Goal: Browse casually: Explore the website without a specific task or goal

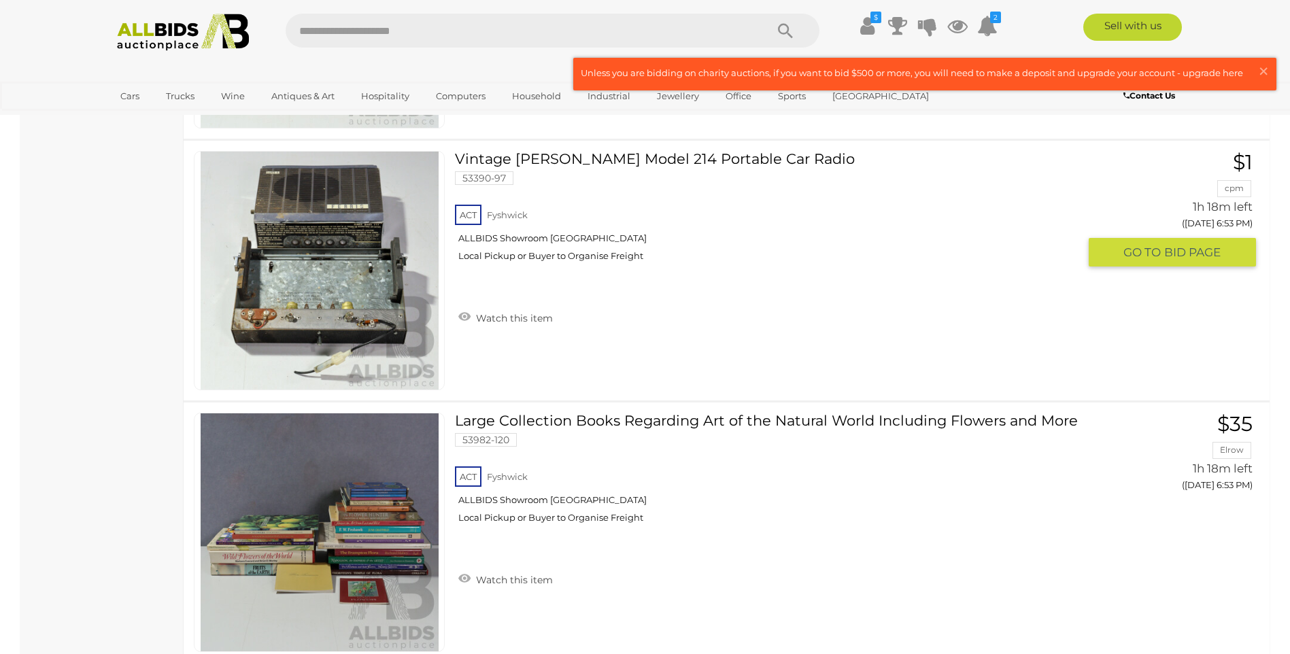
scroll to position [8095, 0]
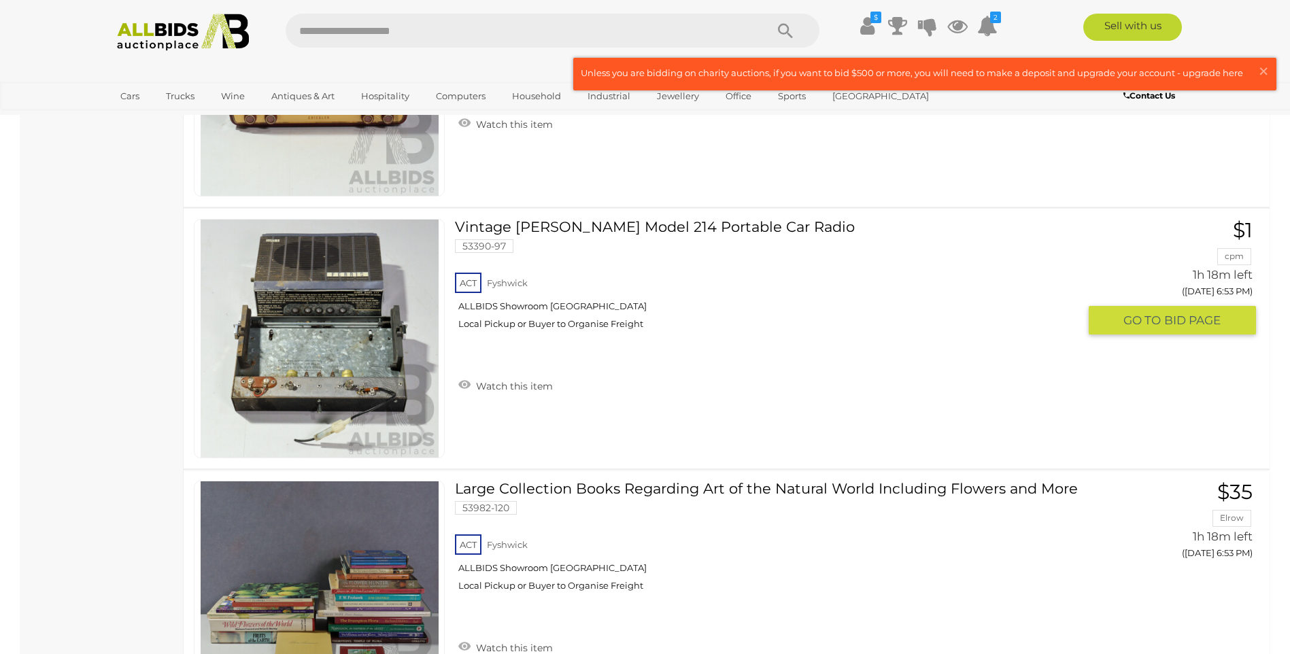
click at [344, 327] on link at bounding box center [319, 338] width 251 height 239
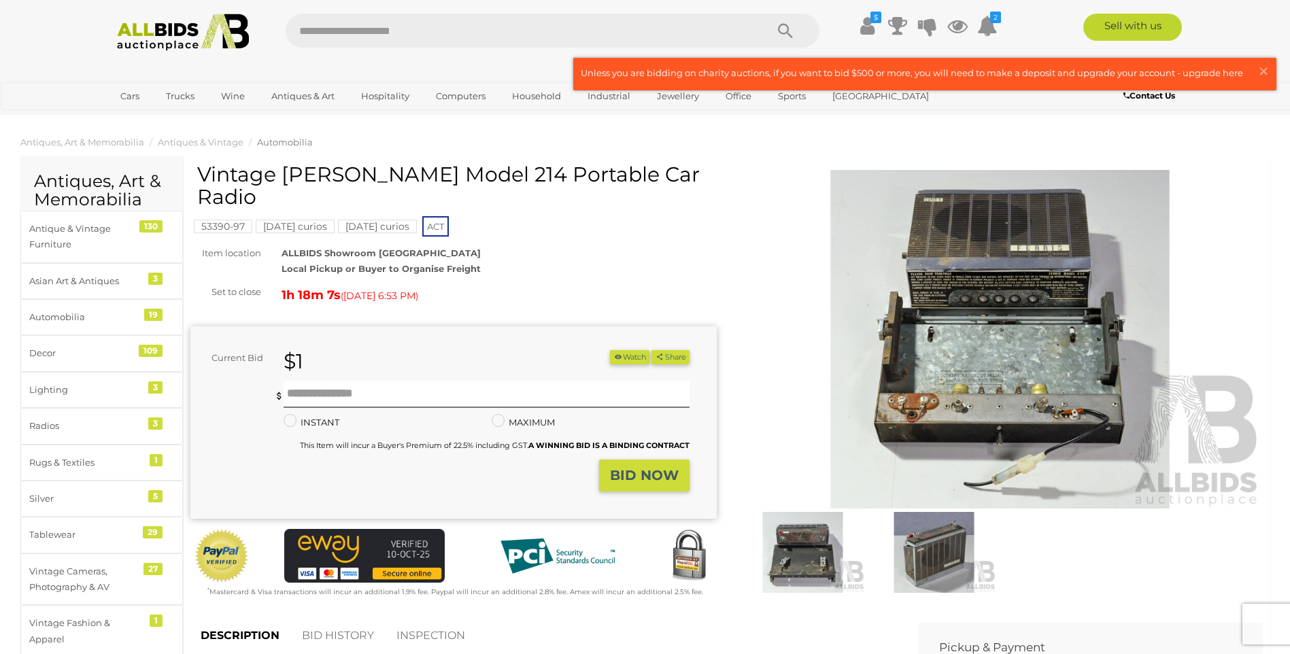
click at [946, 312] on img at bounding box center [1000, 339] width 527 height 339
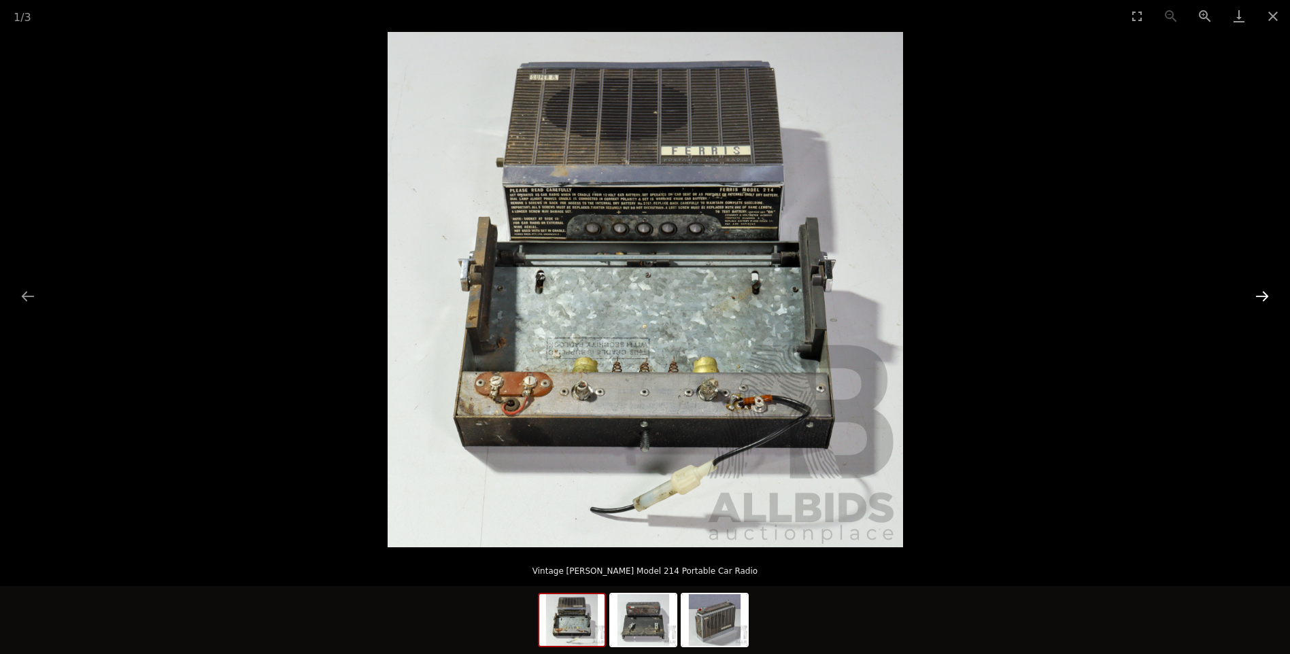
click at [1265, 296] on button "Next slide" at bounding box center [1262, 296] width 29 height 27
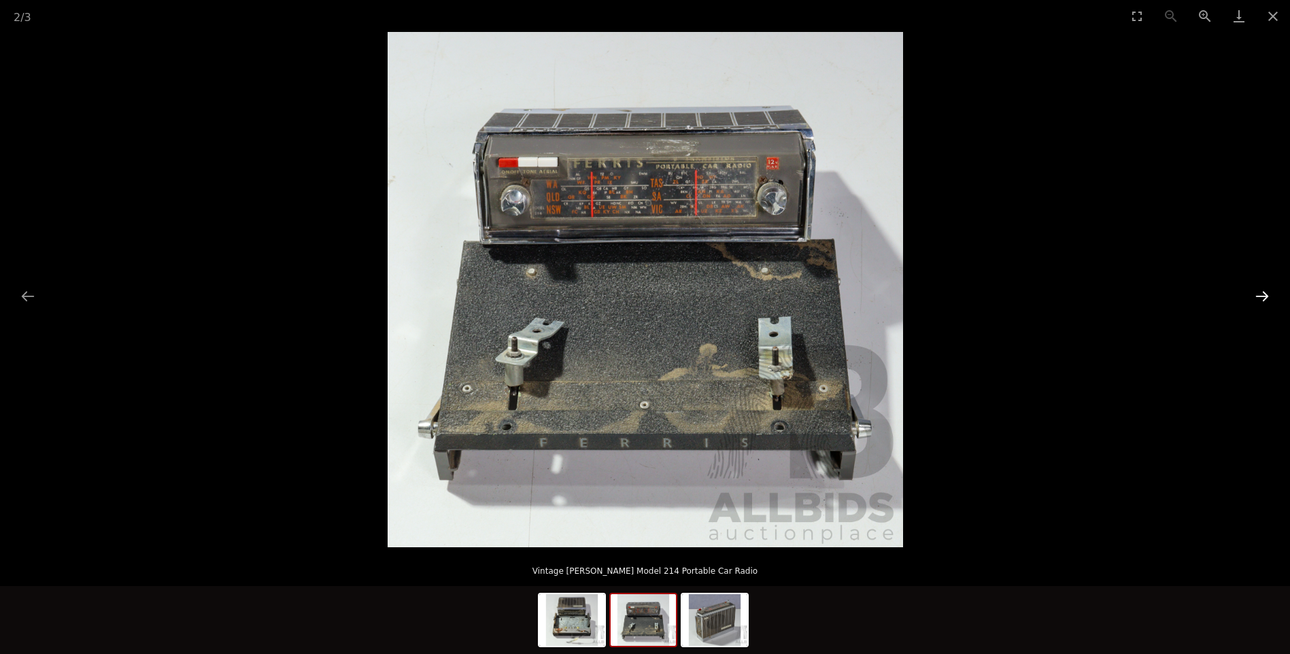
click at [1266, 296] on button "Next slide" at bounding box center [1262, 296] width 29 height 27
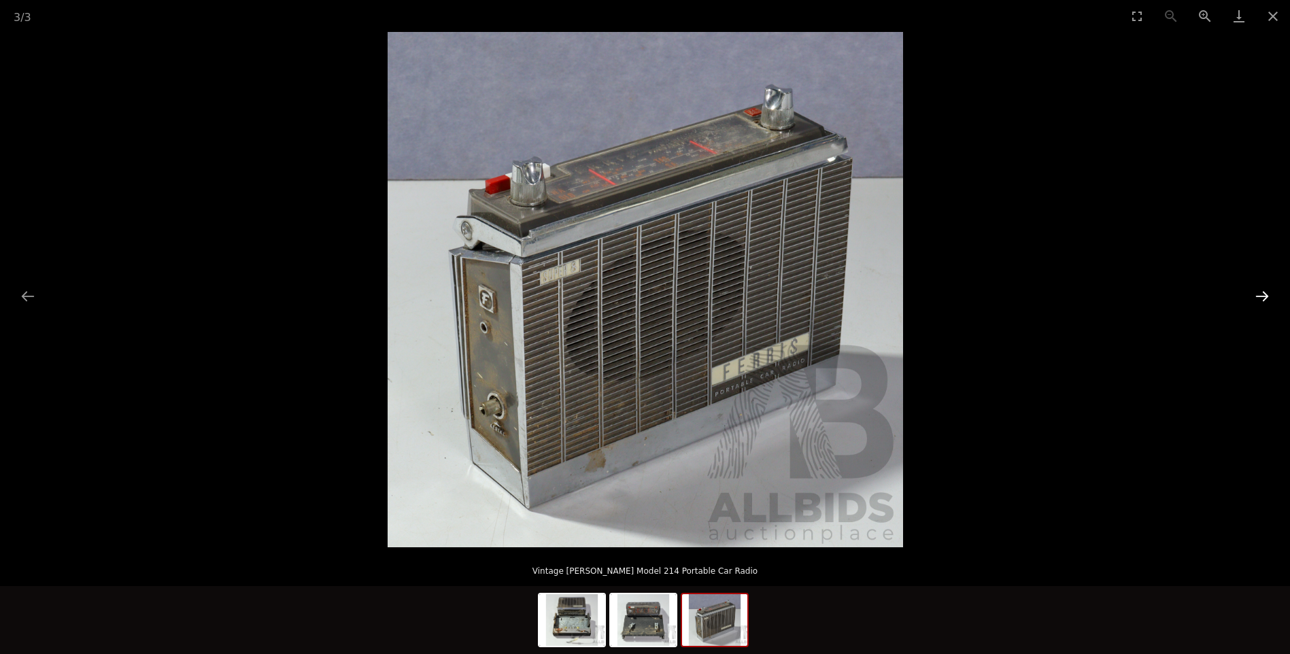
click at [1266, 296] on button "Next slide" at bounding box center [1262, 296] width 29 height 27
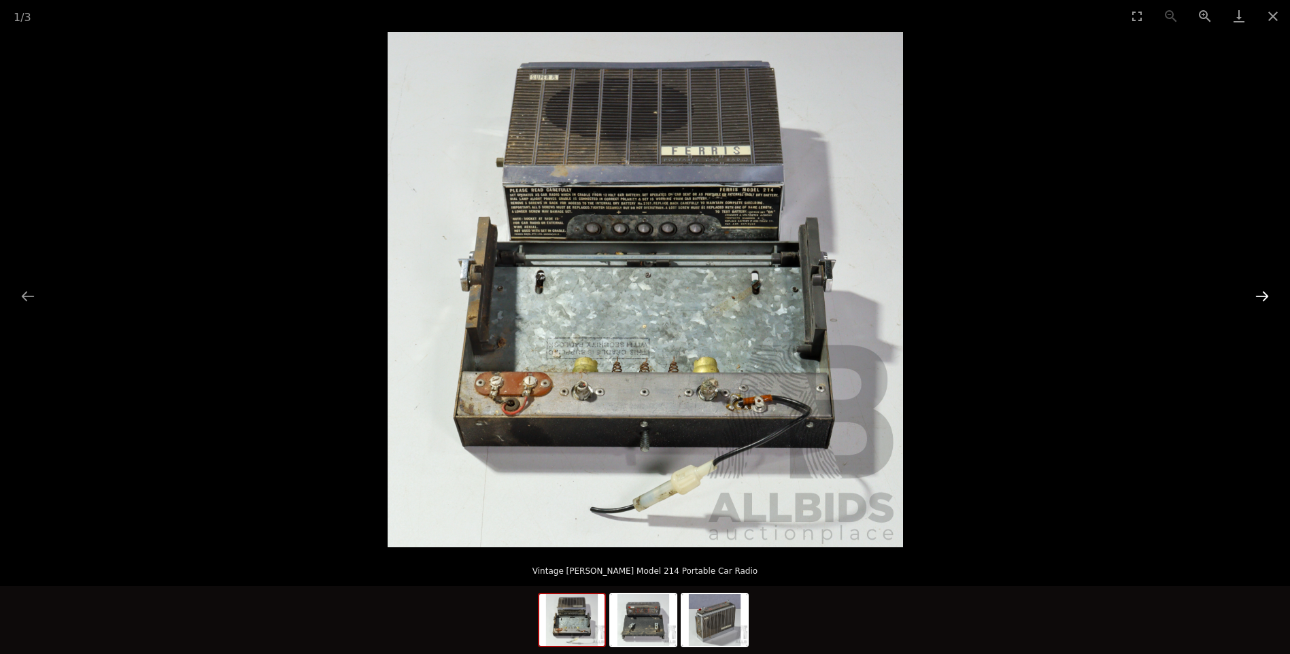
click at [1266, 296] on button "Next slide" at bounding box center [1262, 296] width 29 height 27
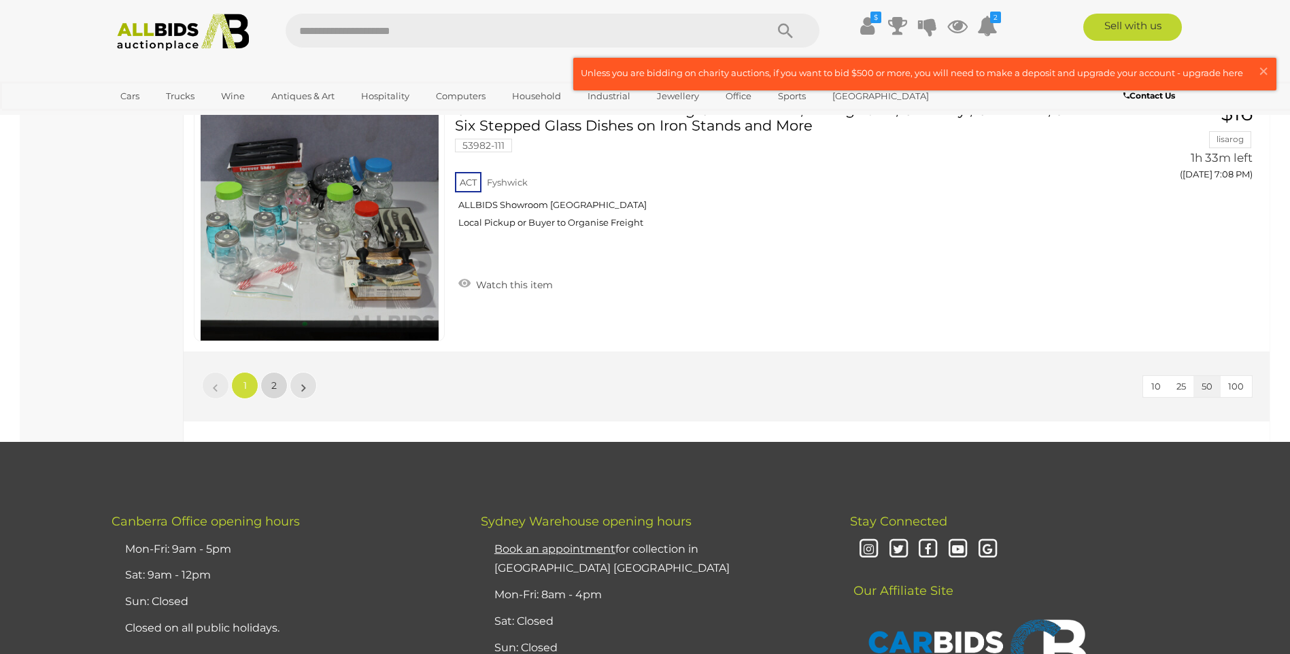
click at [274, 386] on span "2" at bounding box center [273, 386] width 5 height 12
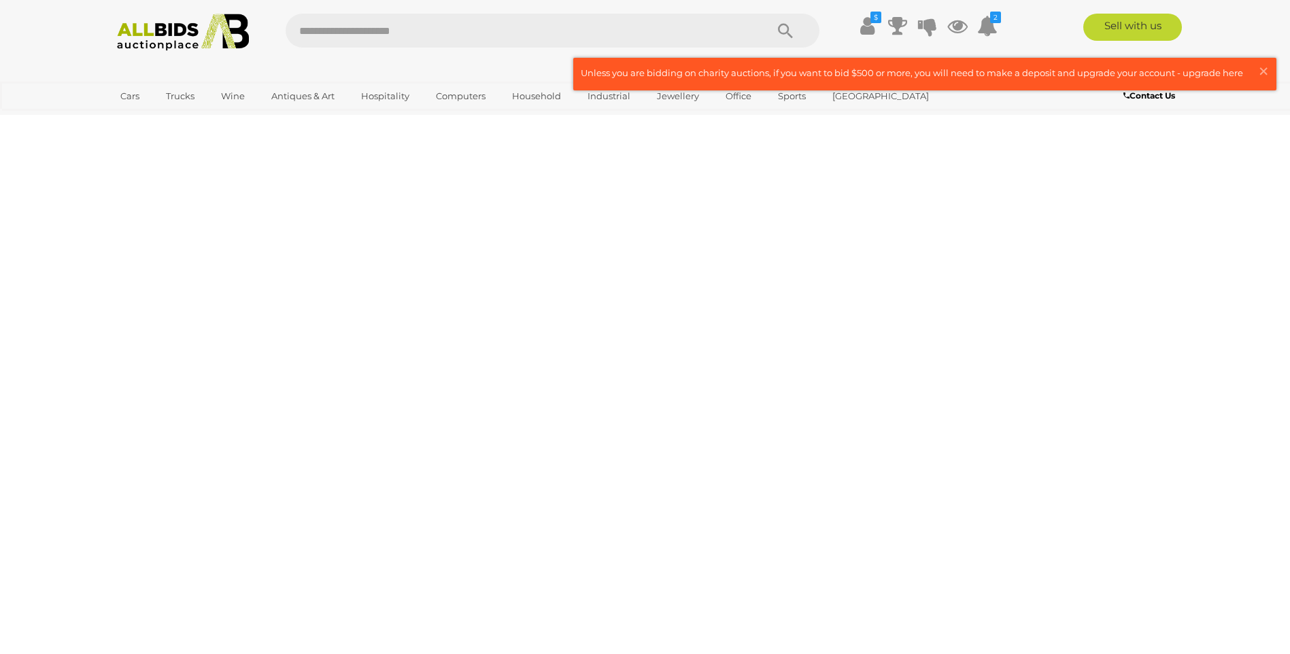
scroll to position [47, 0]
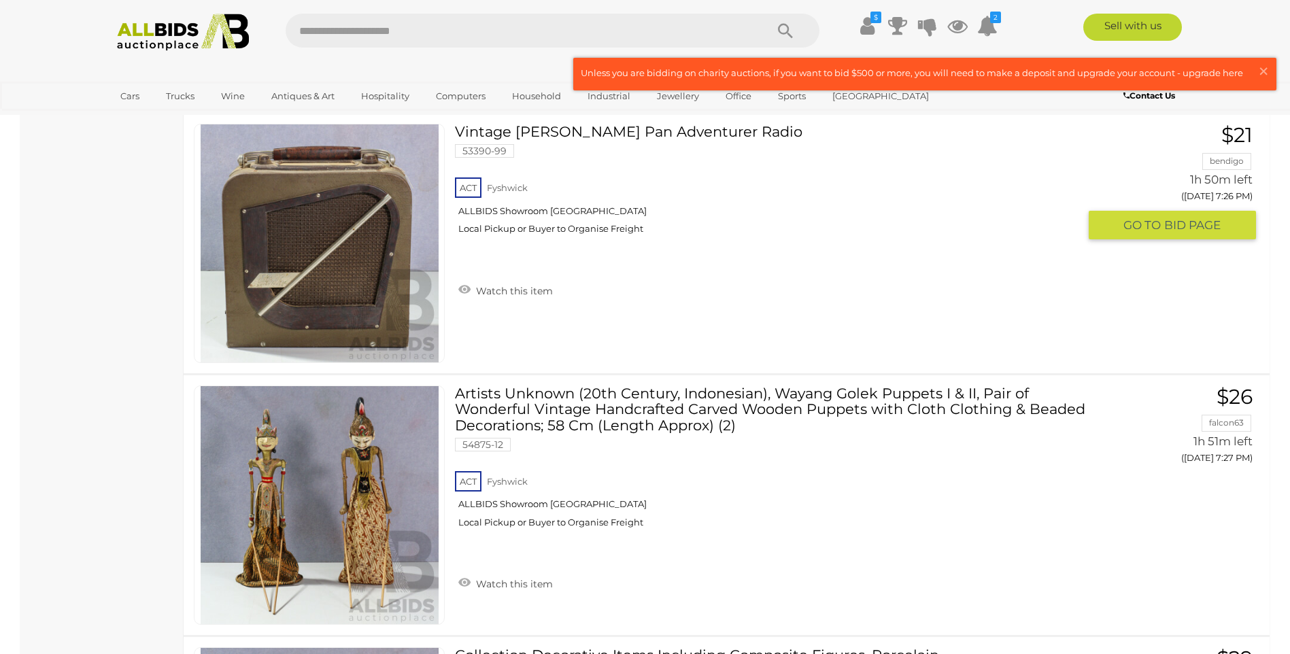
scroll to position [5285, 0]
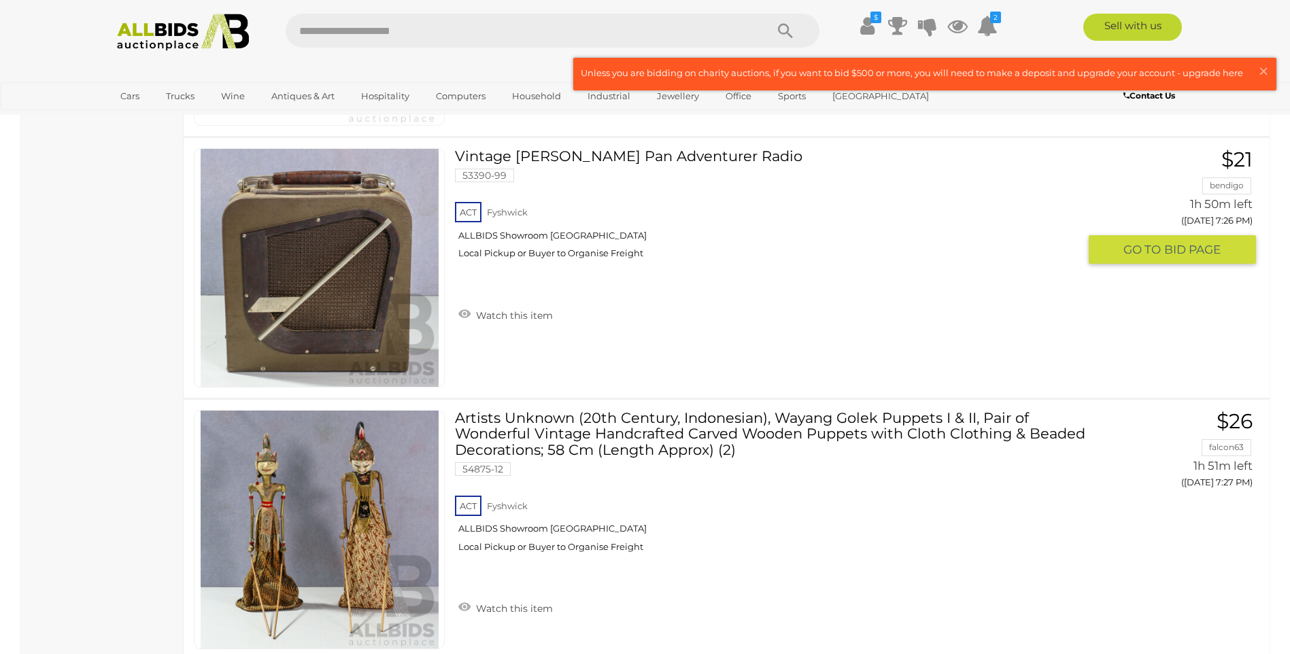
click at [311, 241] on link at bounding box center [319, 267] width 251 height 239
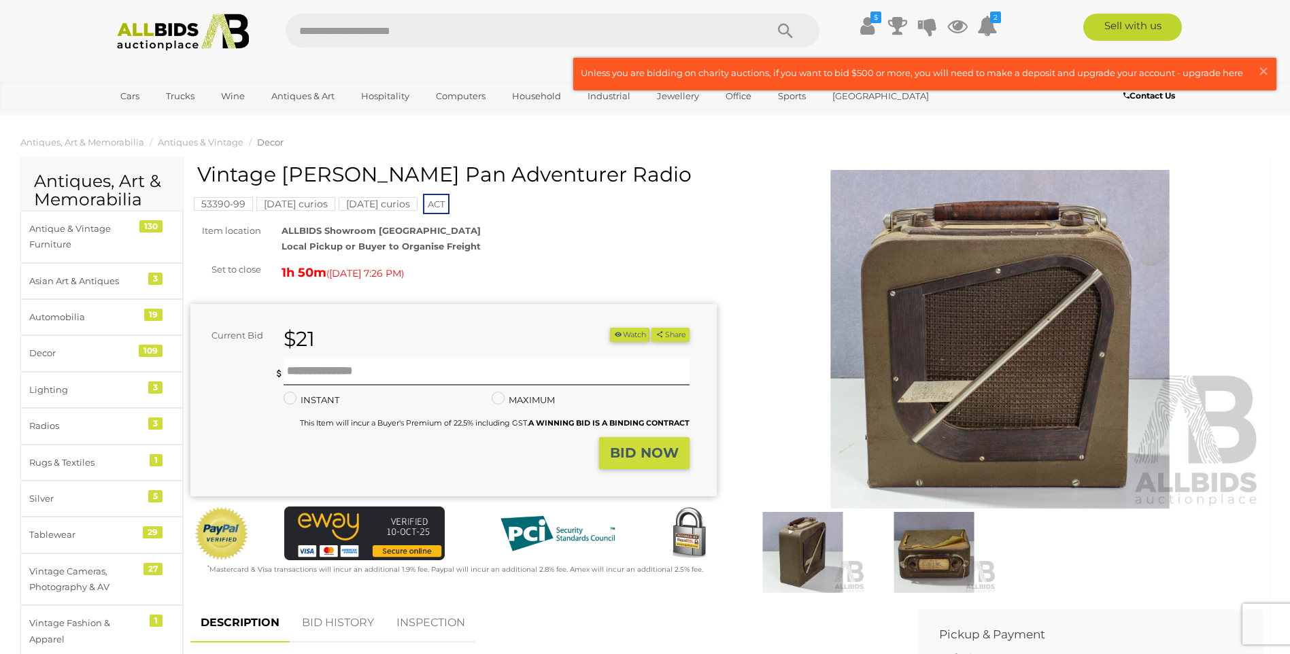
click at [929, 546] on img at bounding box center [934, 552] width 124 height 80
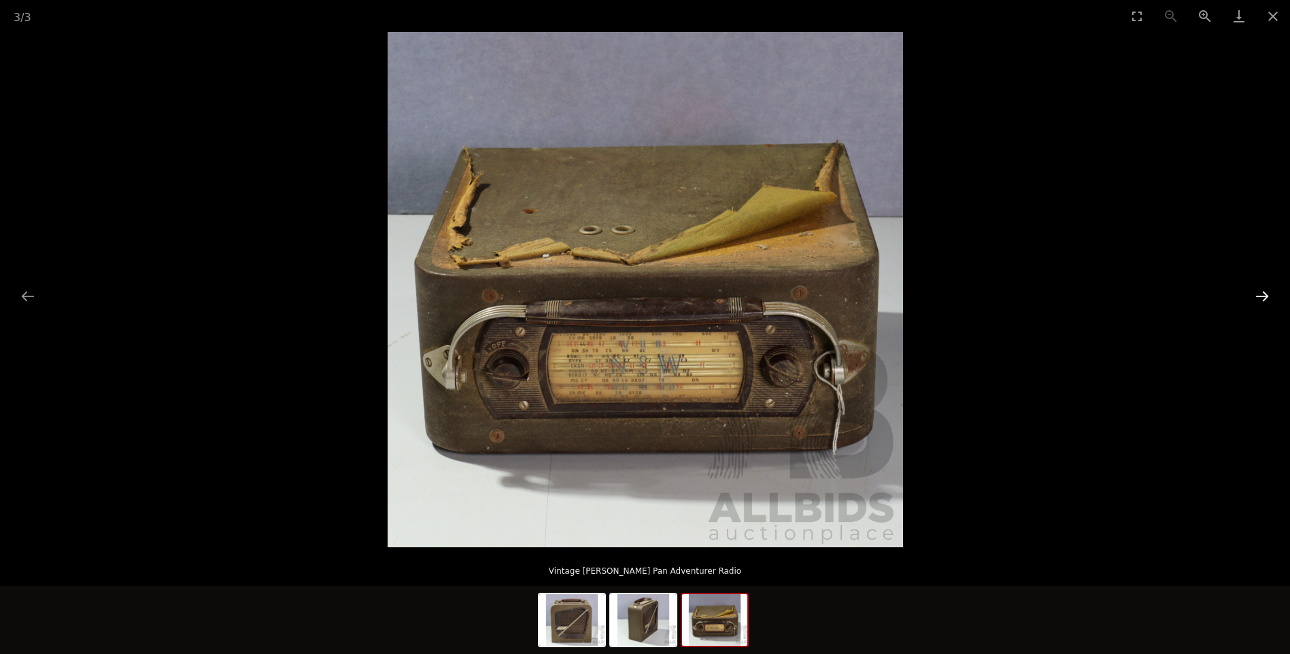
click at [1259, 293] on button "Next slide" at bounding box center [1262, 296] width 29 height 27
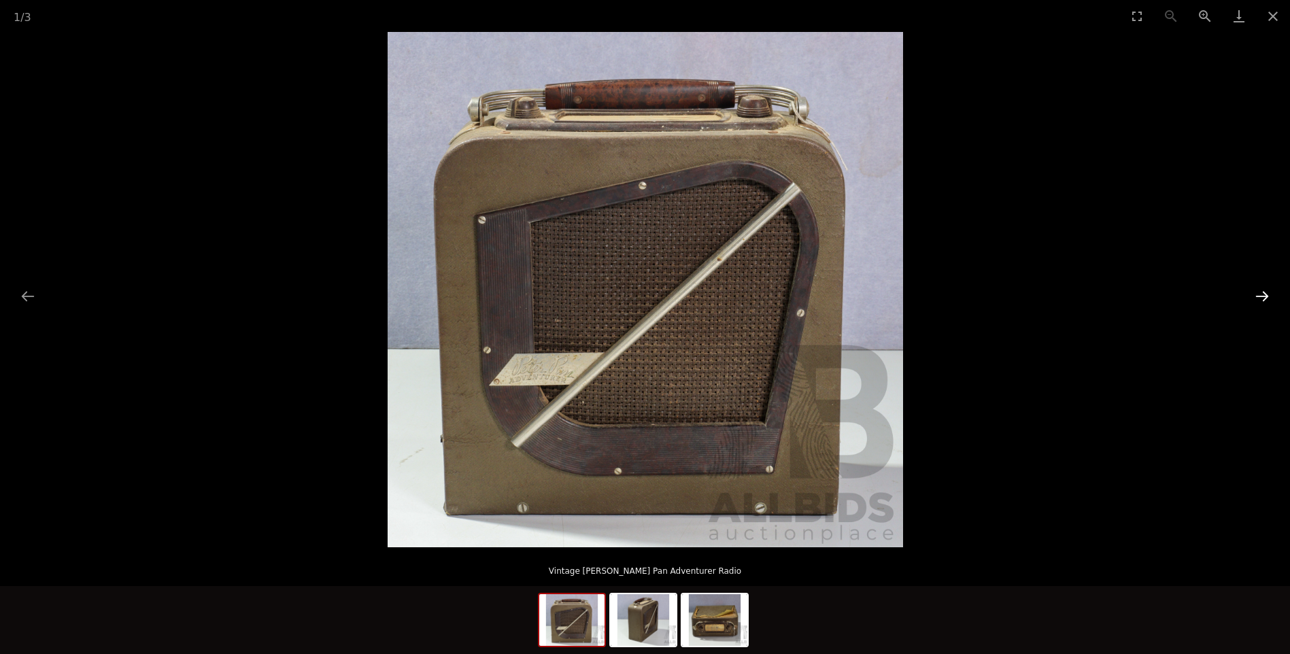
click at [1259, 293] on button "Next slide" at bounding box center [1262, 296] width 29 height 27
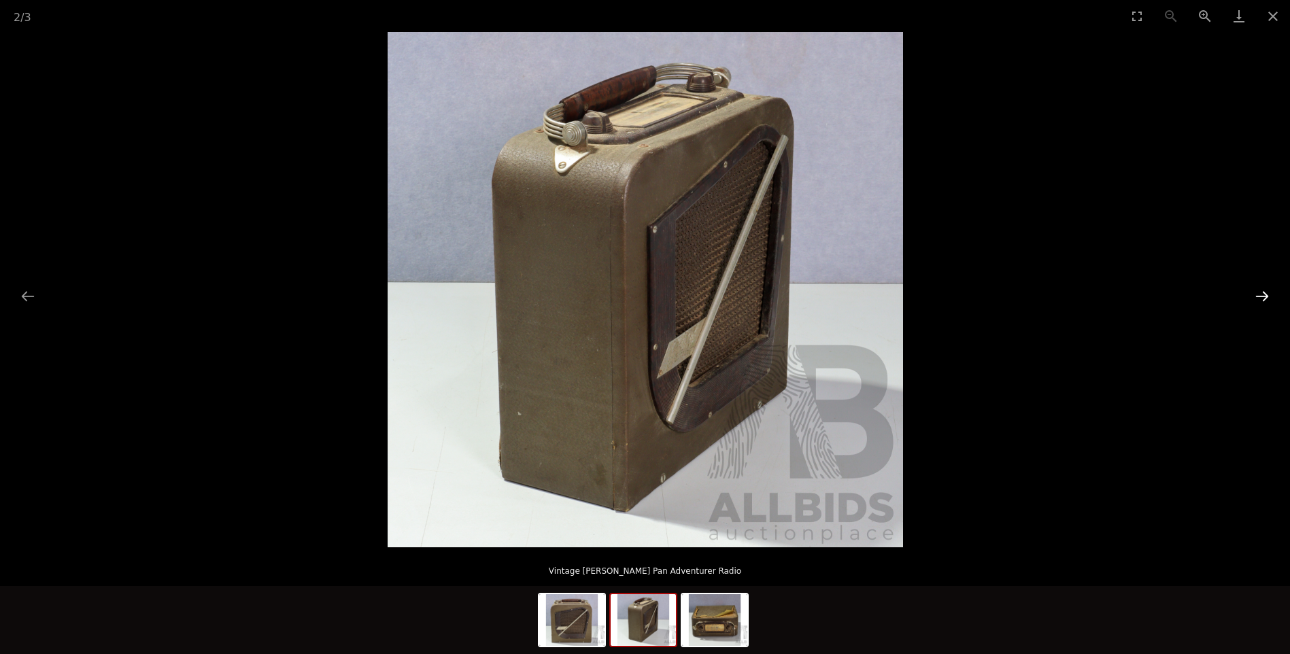
click at [1260, 292] on button "Next slide" at bounding box center [1262, 296] width 29 height 27
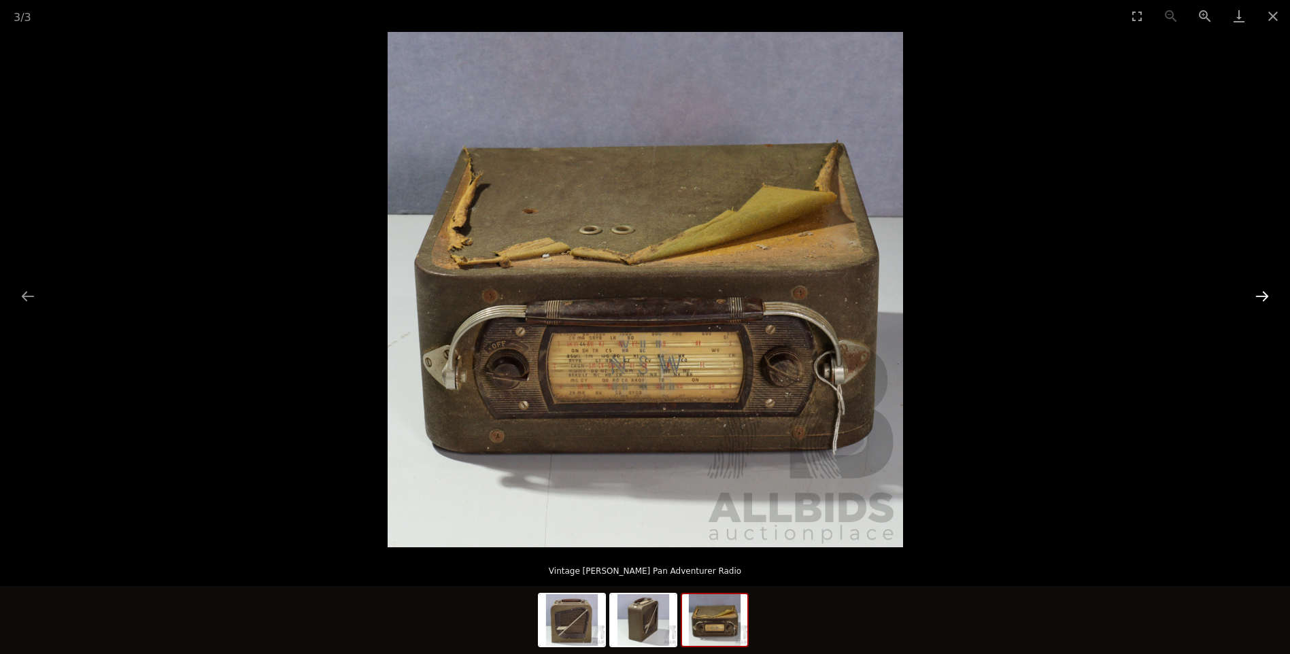
click at [1260, 292] on button "Next slide" at bounding box center [1262, 296] width 29 height 27
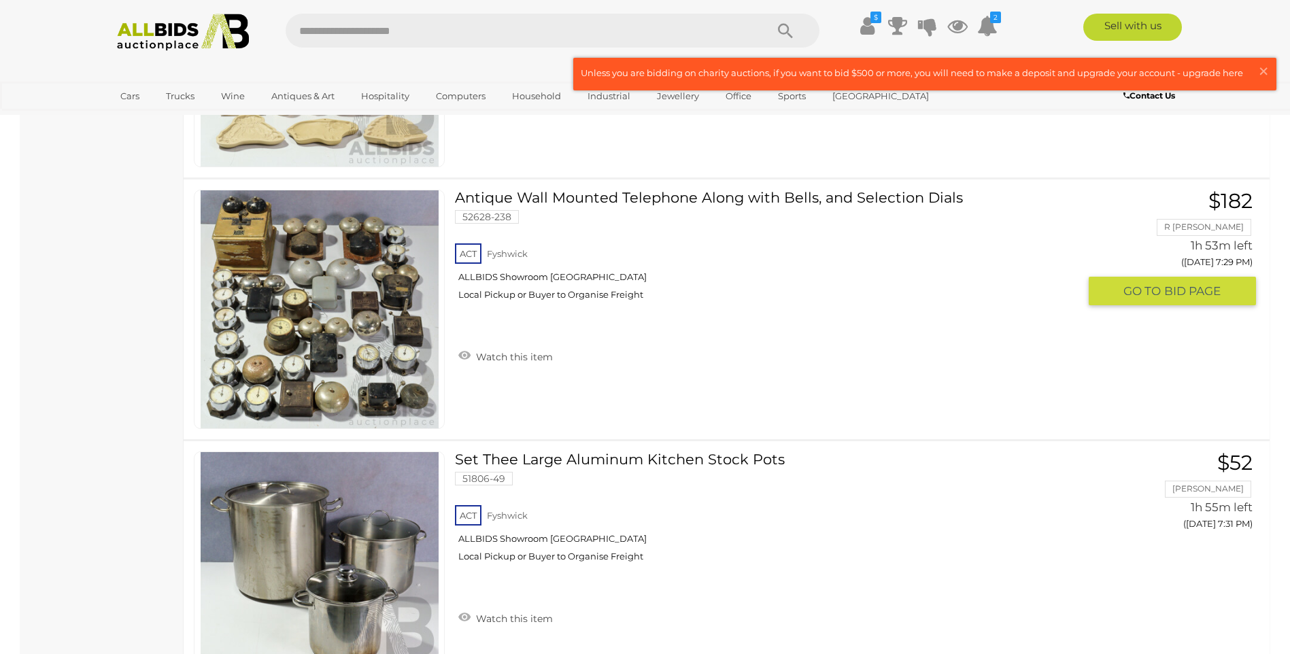
scroll to position [6032, 0]
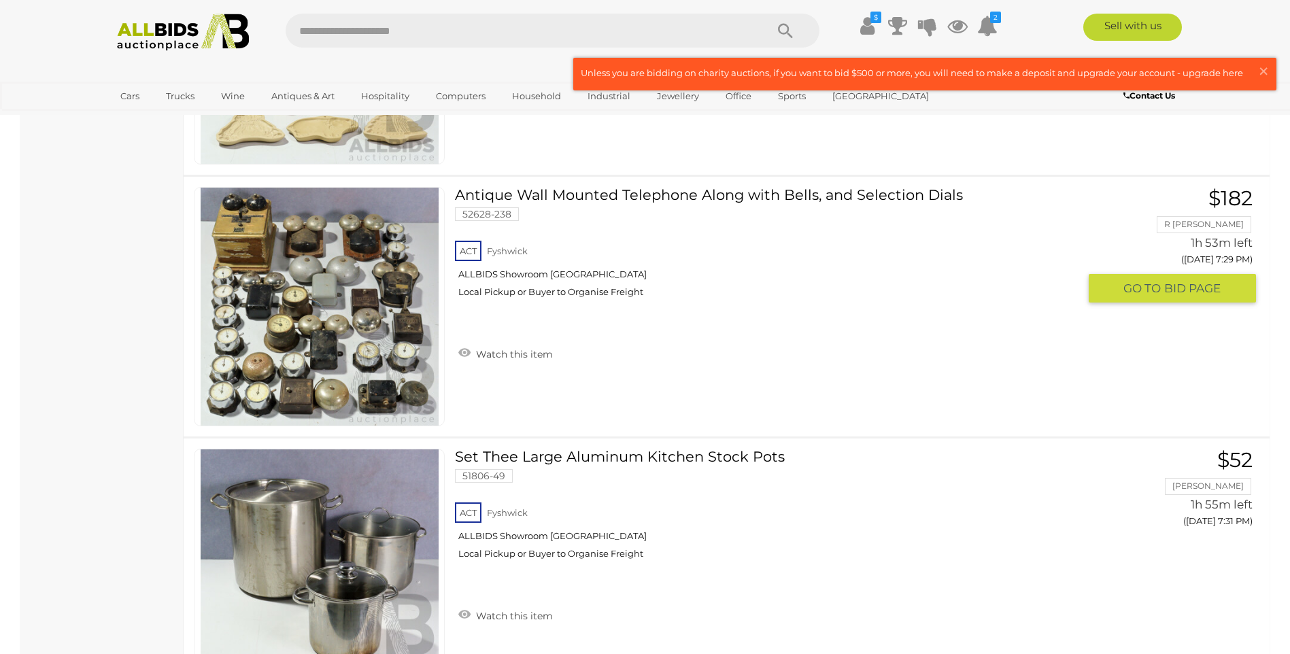
click at [319, 261] on link at bounding box center [319, 306] width 251 height 239
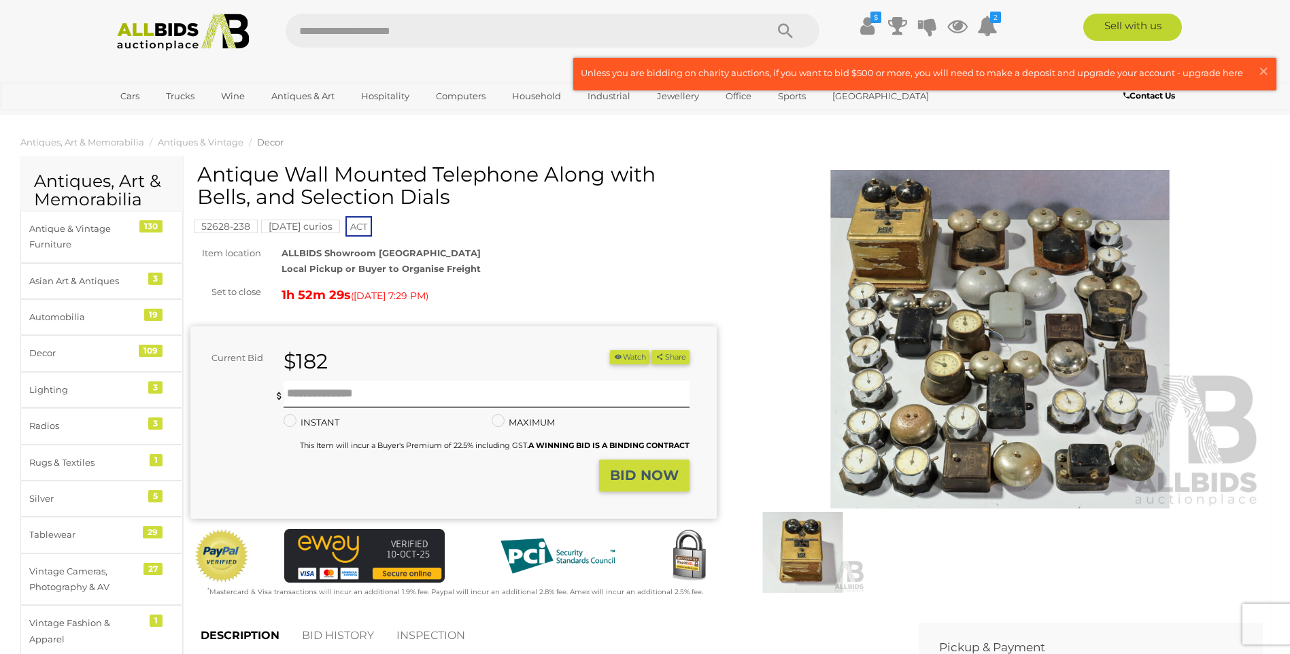
click at [994, 279] on img at bounding box center [1000, 339] width 527 height 339
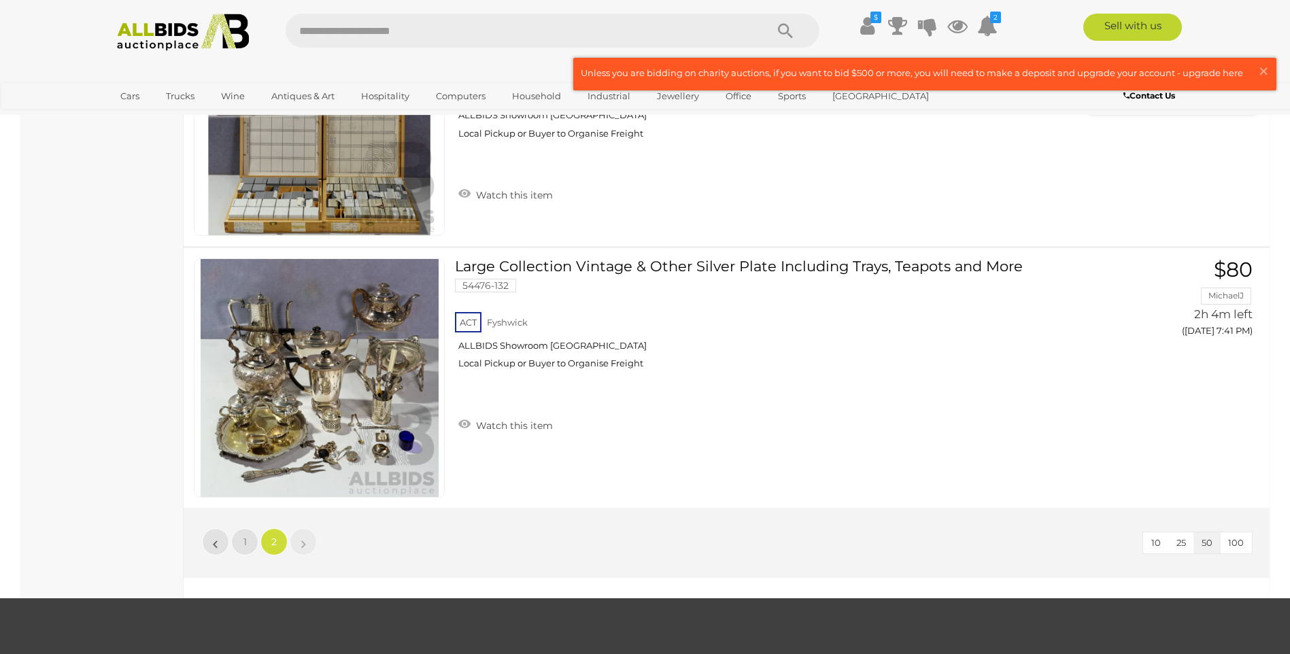
scroll to position [8926, 0]
